Goal: Entertainment & Leisure: Consume media (video, audio)

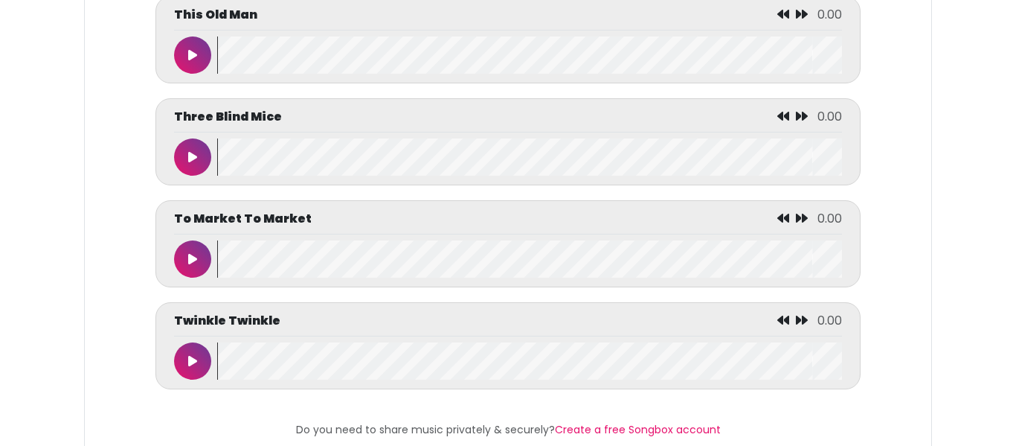
scroll to position [6972, 0]
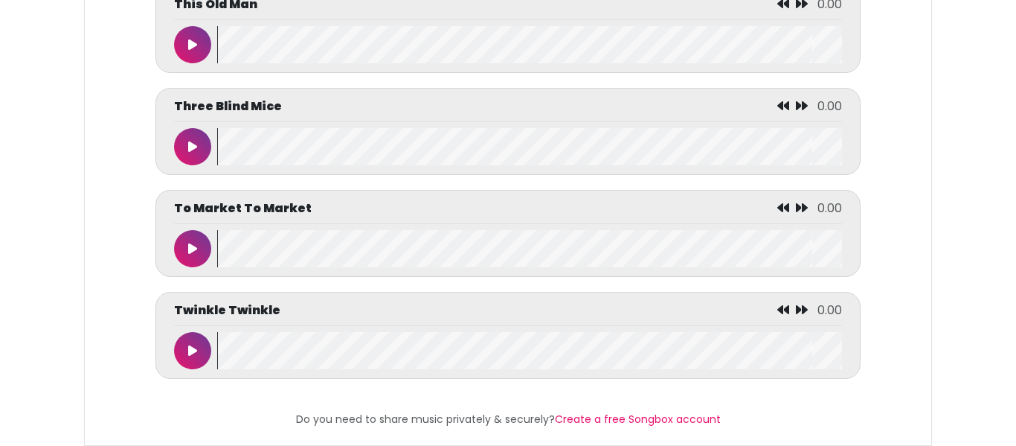
drag, startPoint x: 0, startPoint y: 0, endPoint x: 1013, endPoint y: 478, distance: 1120.4
click at [188, 248] on icon at bounding box center [192, 249] width 9 height 12
click at [190, 156] on button at bounding box center [192, 146] width 37 height 37
click at [196, 240] on button at bounding box center [192, 248] width 37 height 37
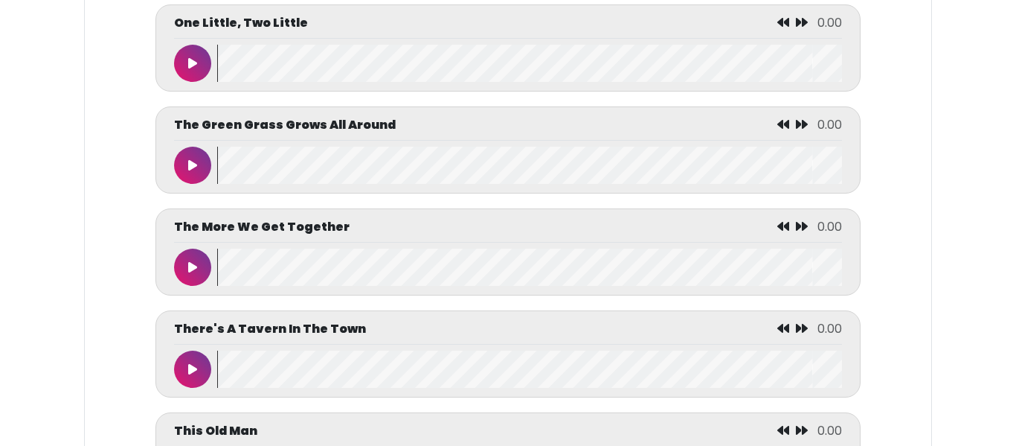
scroll to position [6559, 0]
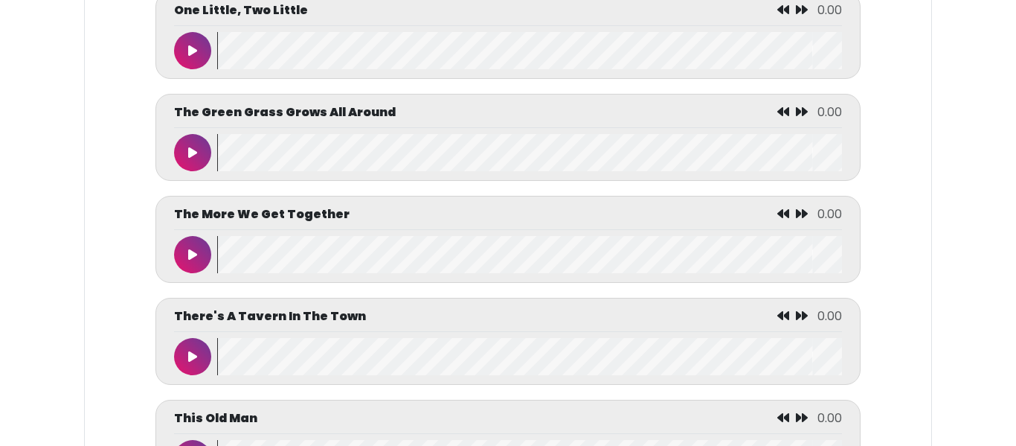
click at [187, 160] on button at bounding box center [192, 152] width 37 height 37
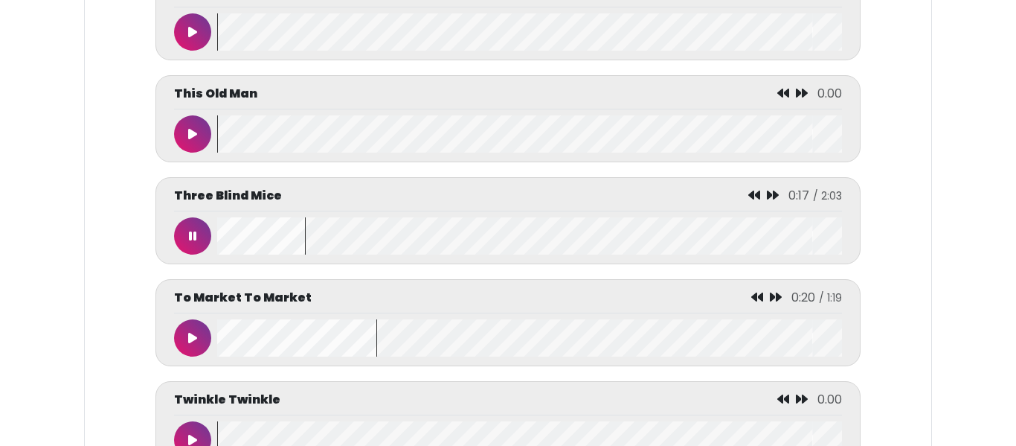
scroll to position [6946, 0]
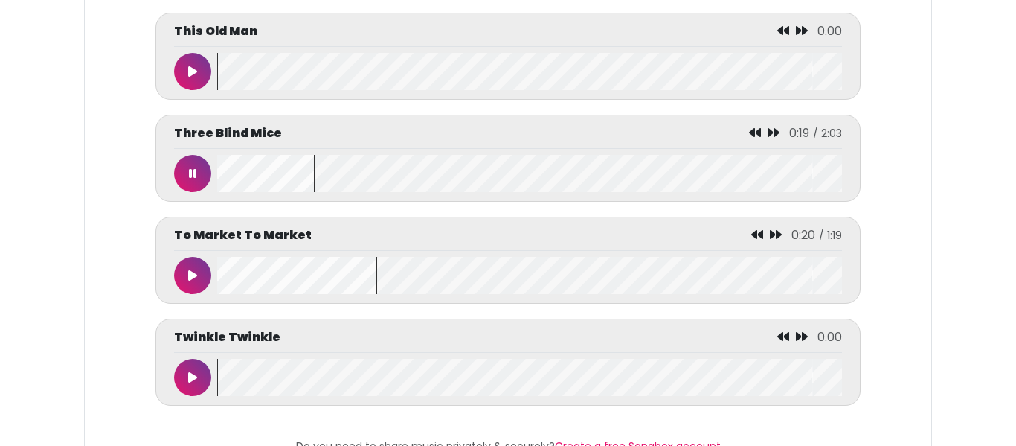
click at [184, 181] on button at bounding box center [192, 173] width 37 height 37
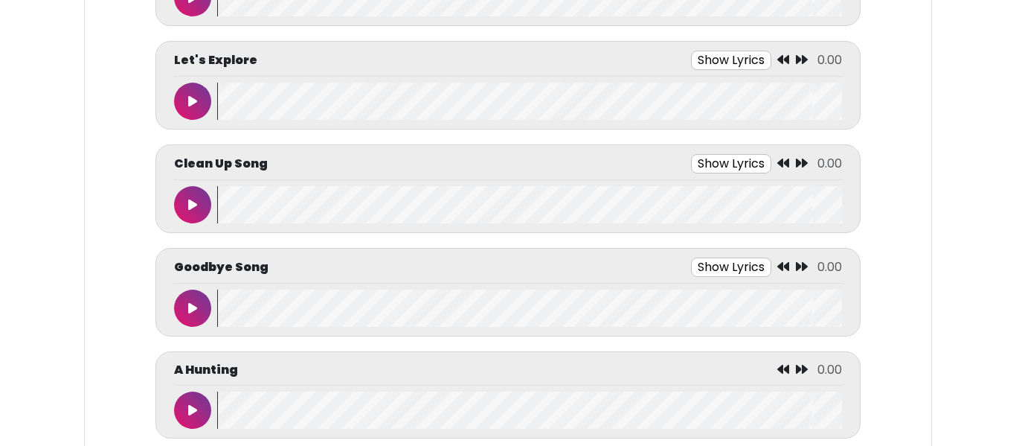
scroll to position [0, 0]
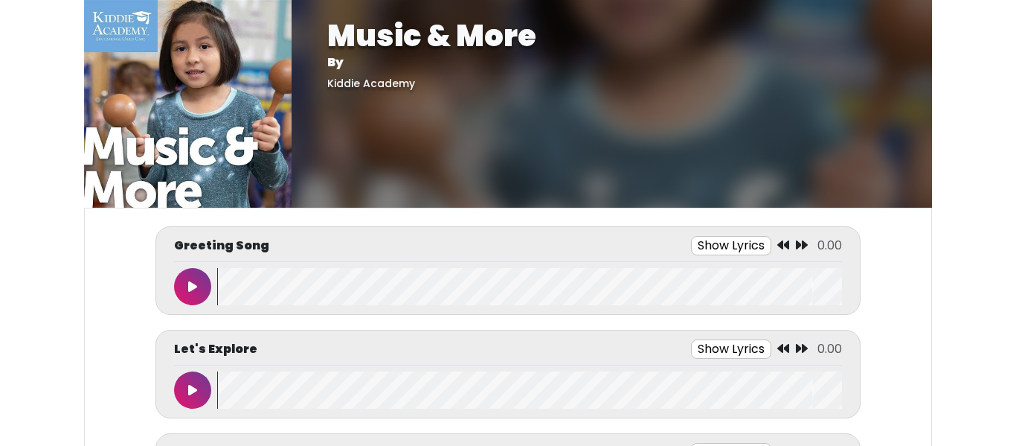
click at [701, 240] on button "Show Lyrics" at bounding box center [731, 245] width 80 height 19
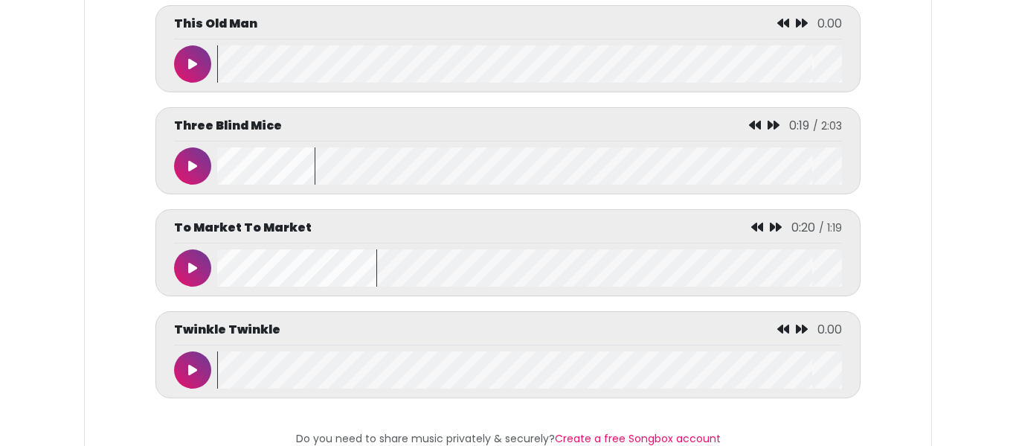
scroll to position [7420, 0]
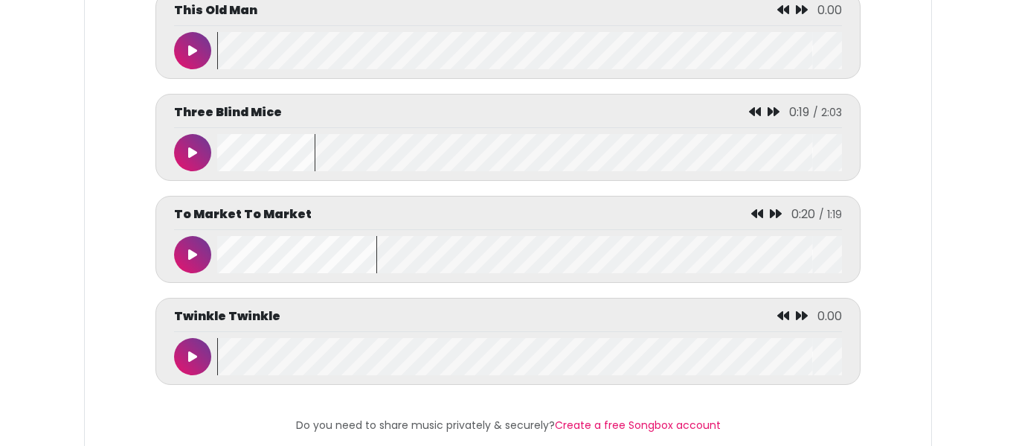
click at [187, 243] on button at bounding box center [192, 254] width 37 height 37
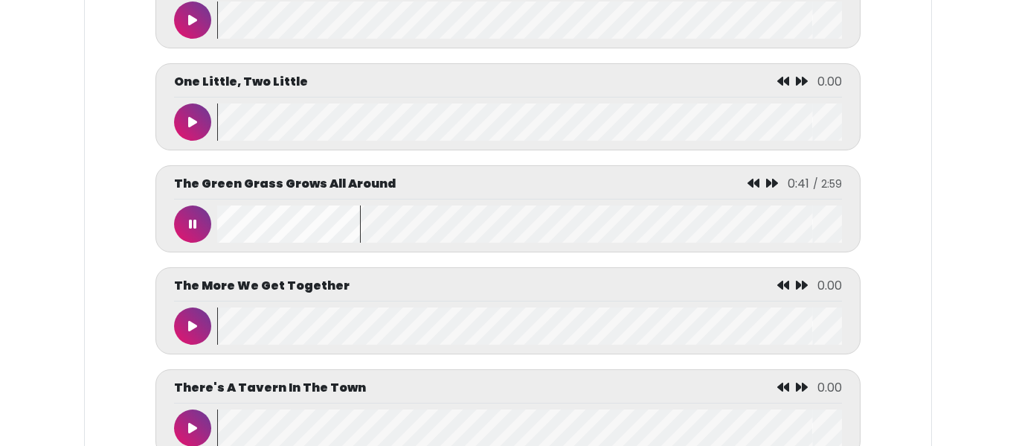
scroll to position [6955, 0]
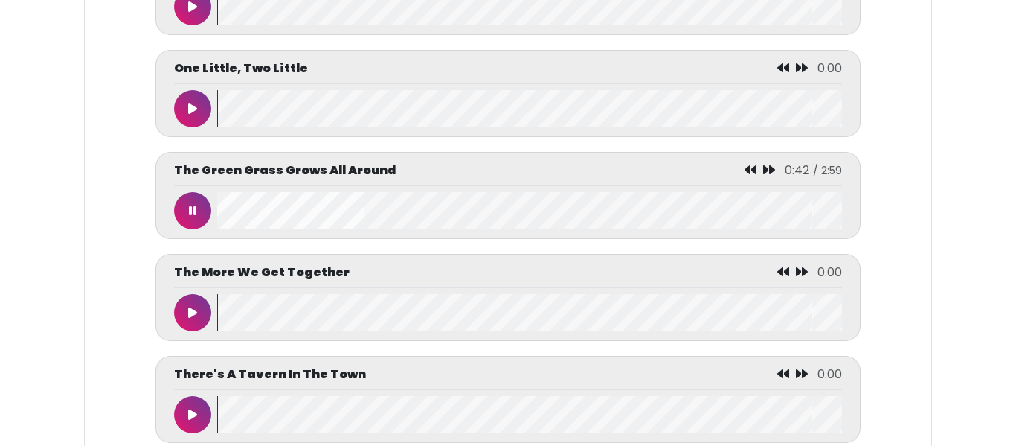
click at [186, 208] on button at bounding box center [192, 210] width 37 height 37
click at [593, 173] on div "The Green Grass Grows All Around 0:44" at bounding box center [508, 173] width 668 height 25
click at [200, 208] on button at bounding box center [192, 210] width 37 height 37
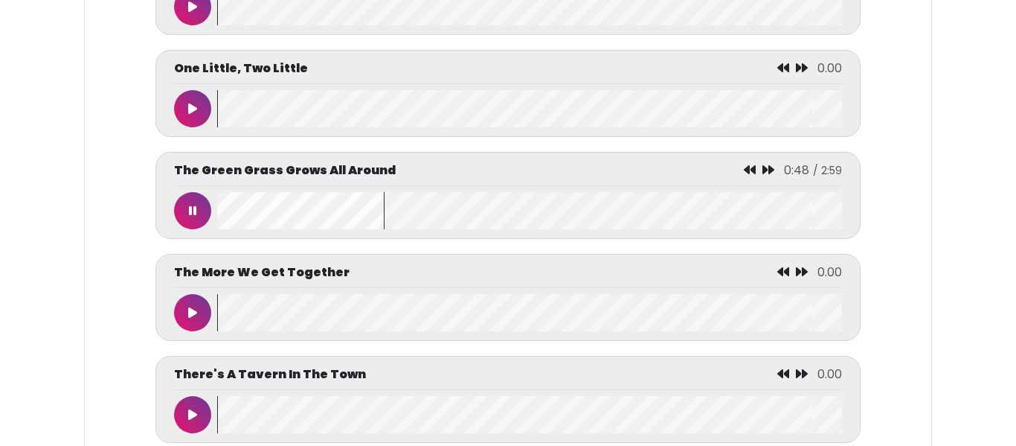
click at [204, 199] on button at bounding box center [192, 210] width 37 height 37
click at [191, 205] on icon at bounding box center [192, 211] width 9 height 12
click at [191, 205] on icon at bounding box center [192, 211] width 7 height 12
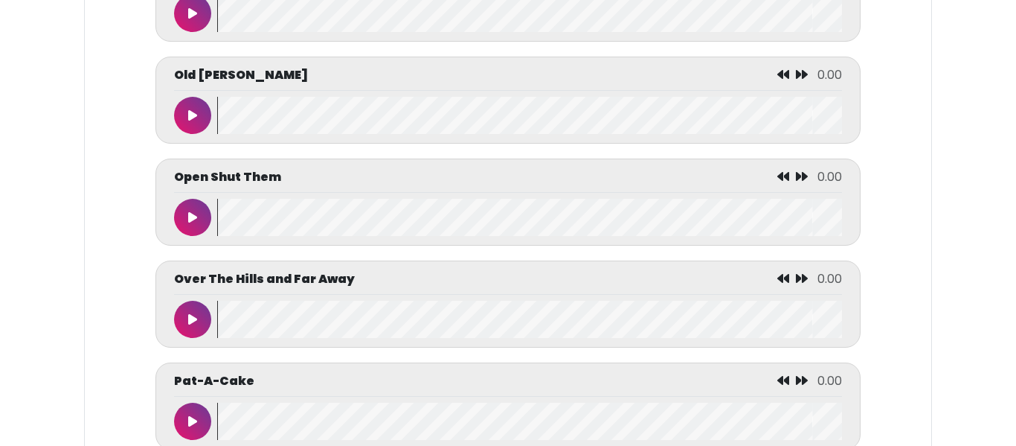
scroll to position [5787, 0]
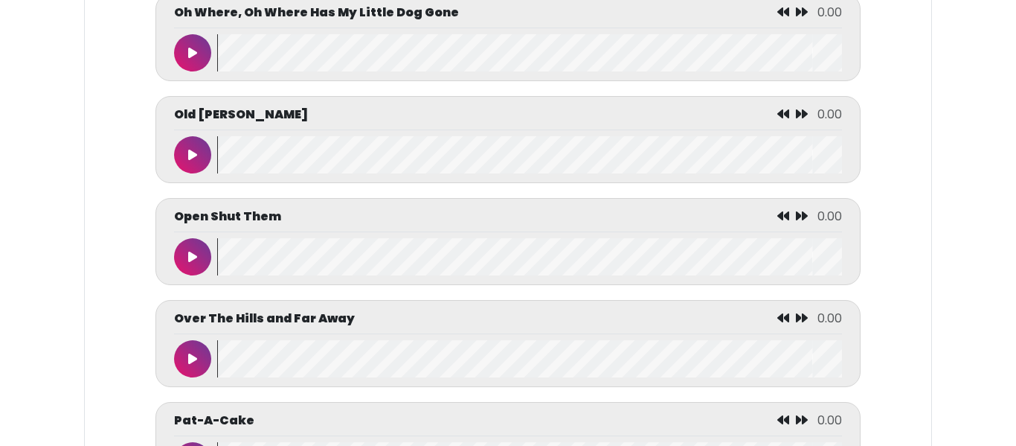
click at [197, 260] on button at bounding box center [192, 256] width 37 height 37
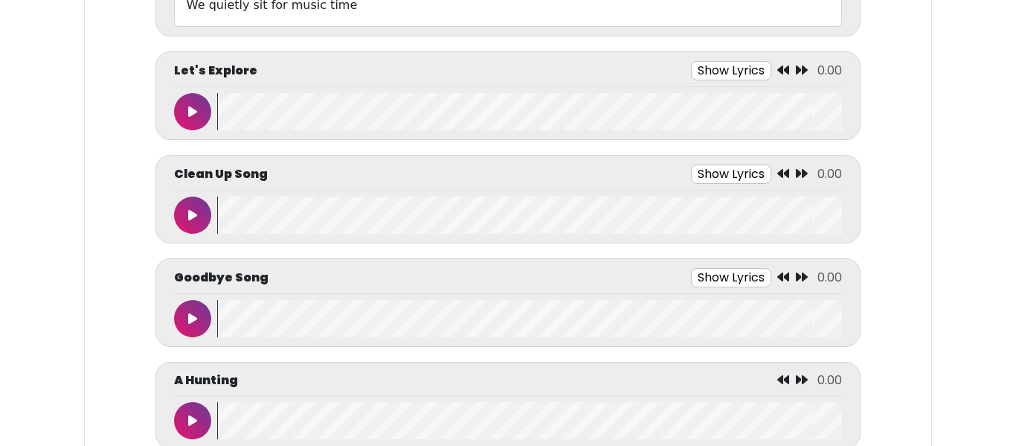
scroll to position [705, 0]
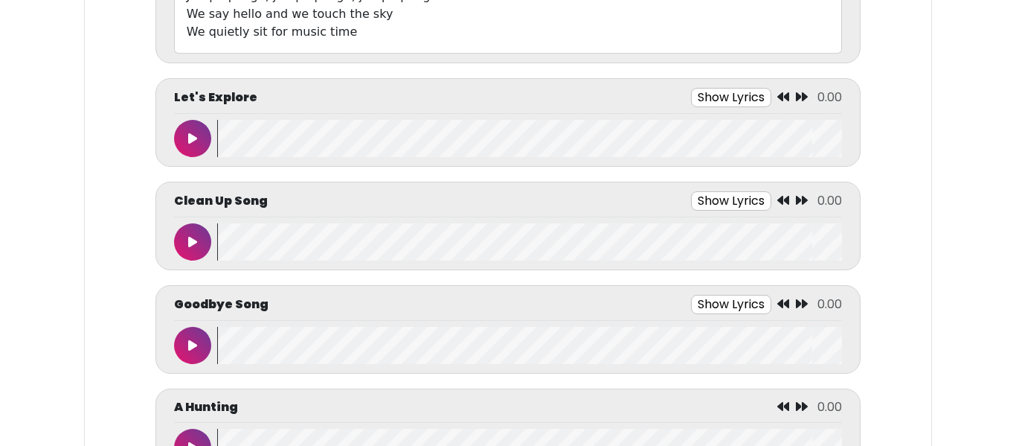
click at [197, 342] on button at bounding box center [192, 345] width 37 height 37
click at [700, 304] on button "Show Lyrics" at bounding box center [698, 304] width 80 height 19
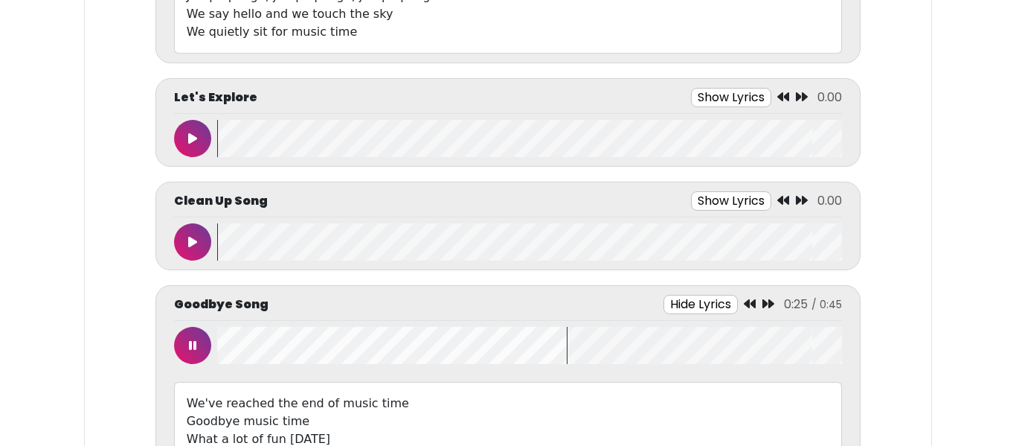
click at [187, 338] on button at bounding box center [192, 345] width 37 height 37
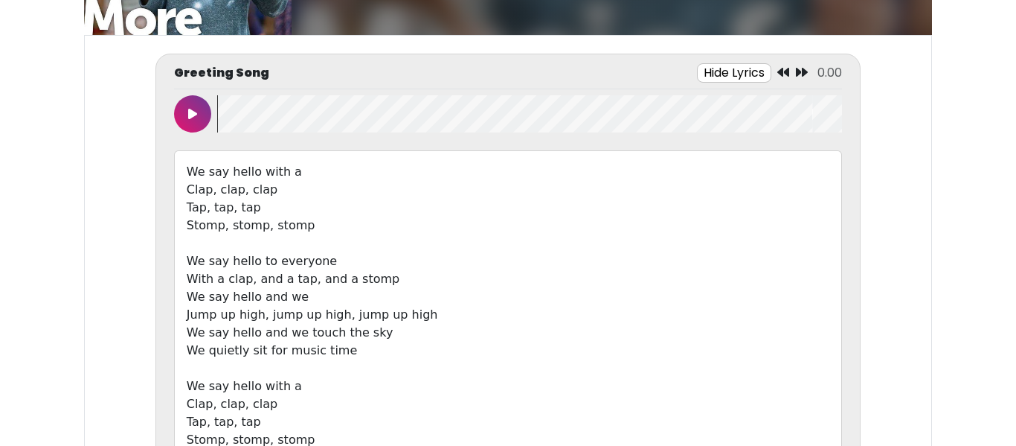
scroll to position [146, 0]
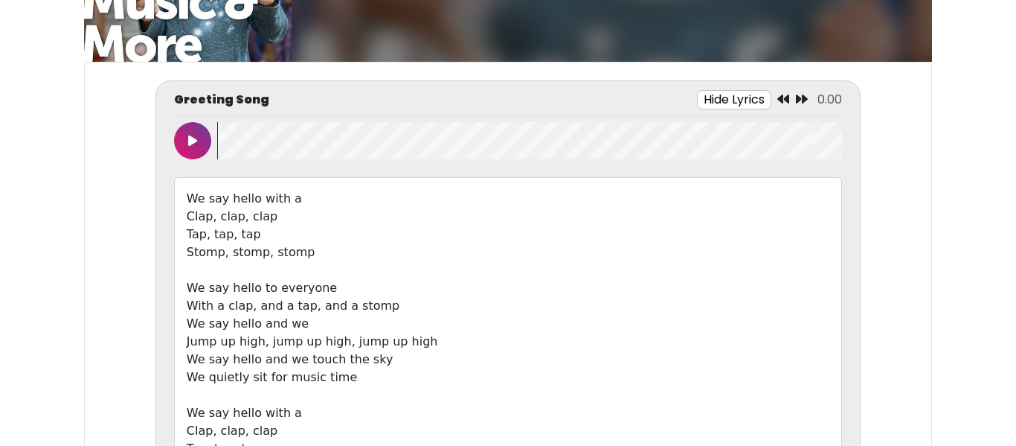
click at [187, 135] on button at bounding box center [192, 140] width 37 height 37
click at [174, 122] on button at bounding box center [192, 140] width 37 height 37
